Goal: Information Seeking & Learning: Learn about a topic

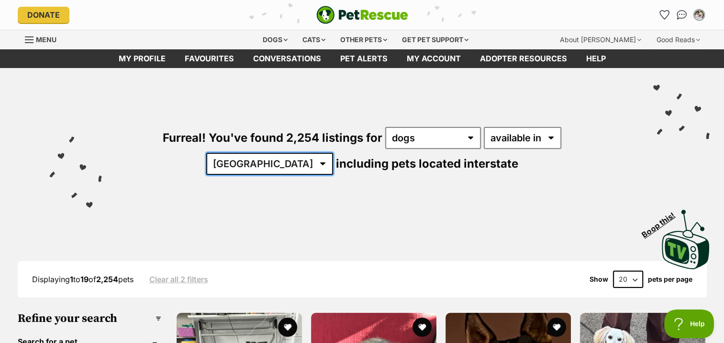
click at [333, 153] on select "Australia ACT NSW NT QLD SA TAS VIC WA" at bounding box center [269, 164] width 127 height 22
select select "QLD"
click at [333, 153] on select "Australia ACT NSW NT QLD SA TAS VIC WA" at bounding box center [269, 164] width 127 height 22
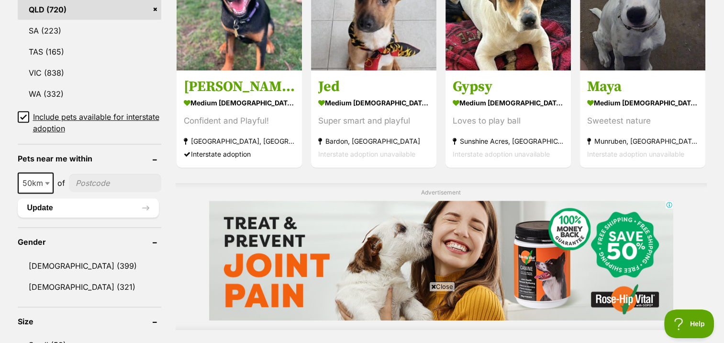
scroll to position [900, 0]
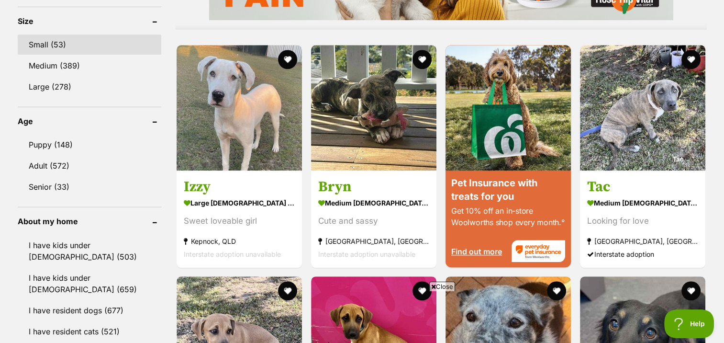
click at [73, 42] on link "Small (53)" at bounding box center [90, 44] width 144 height 20
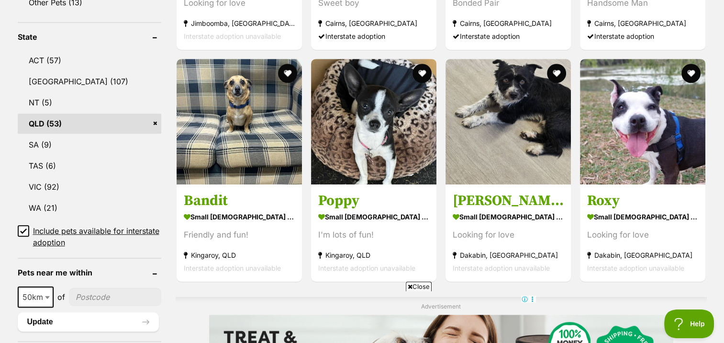
scroll to position [505, 0]
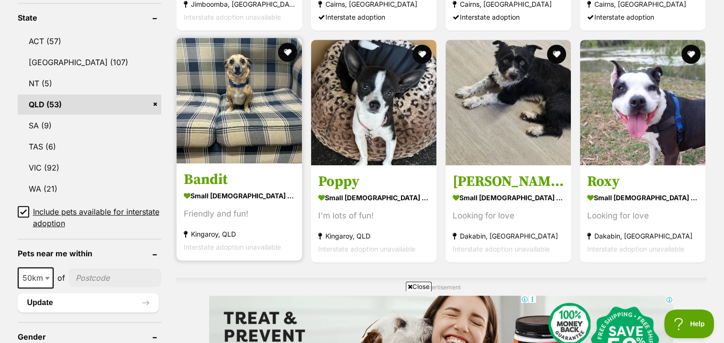
click at [268, 104] on img at bounding box center [239, 100] width 125 height 125
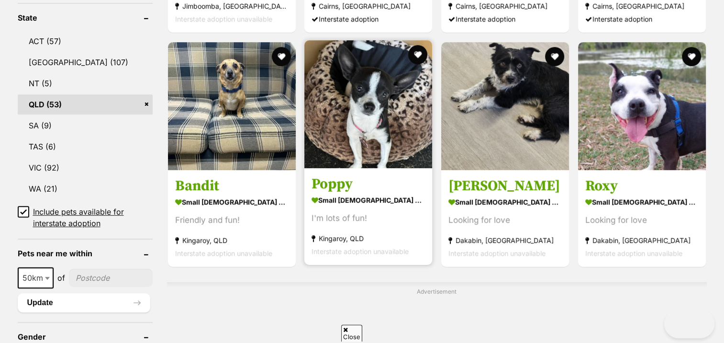
click at [364, 106] on img at bounding box center [368, 104] width 128 height 128
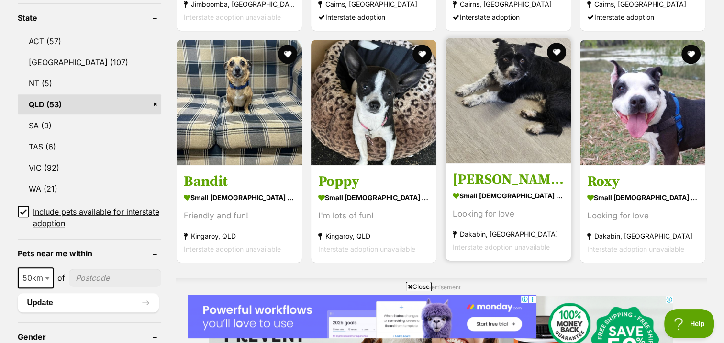
click at [489, 99] on img at bounding box center [508, 100] width 125 height 125
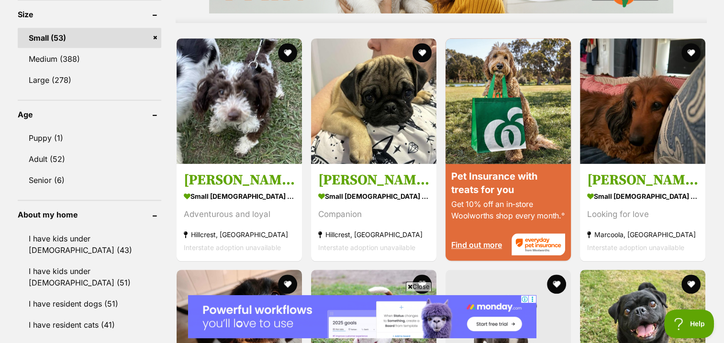
scroll to position [910, 0]
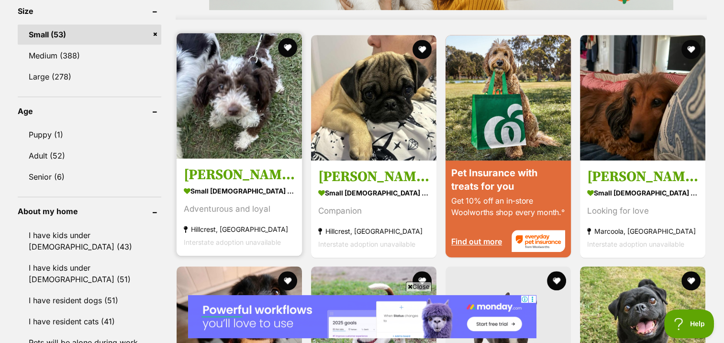
click at [243, 106] on img at bounding box center [239, 95] width 125 height 125
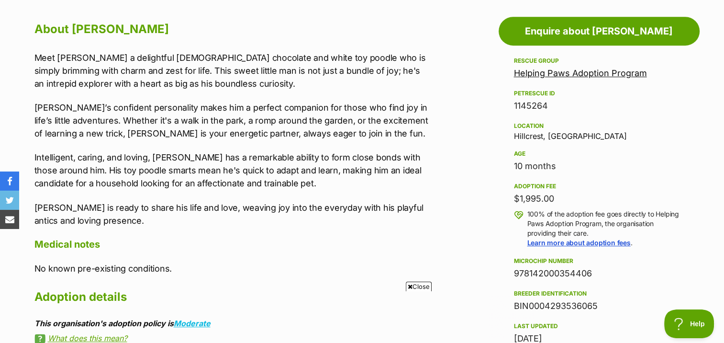
scroll to position [527, 0]
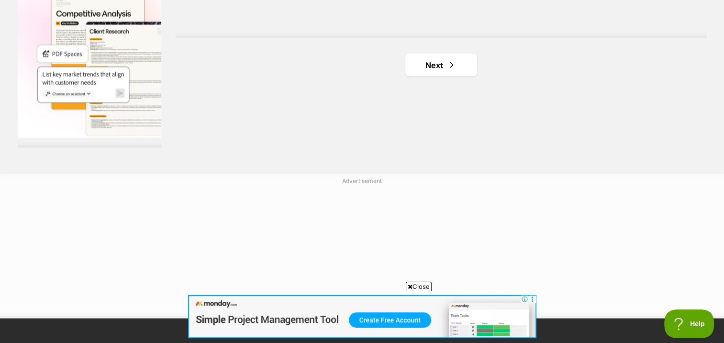
scroll to position [1880, 0]
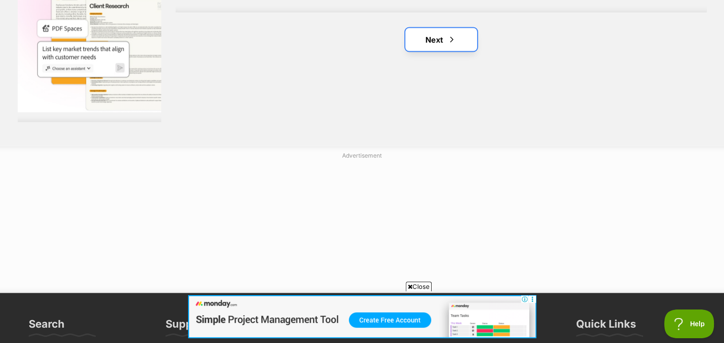
click at [445, 39] on link "Next" at bounding box center [442, 39] width 72 height 23
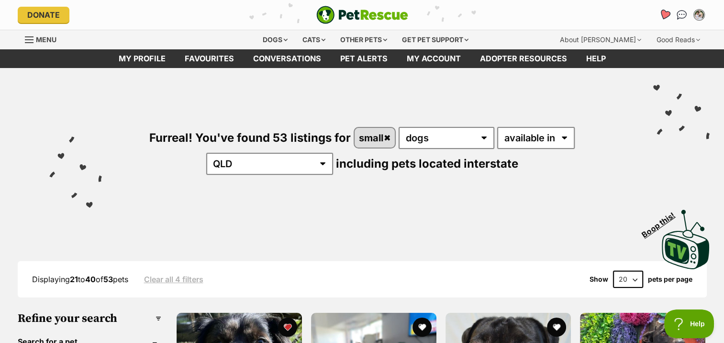
click at [662, 15] on icon "Favourites" at bounding box center [664, 14] width 11 height 11
